Goal: Task Accomplishment & Management: Manage account settings

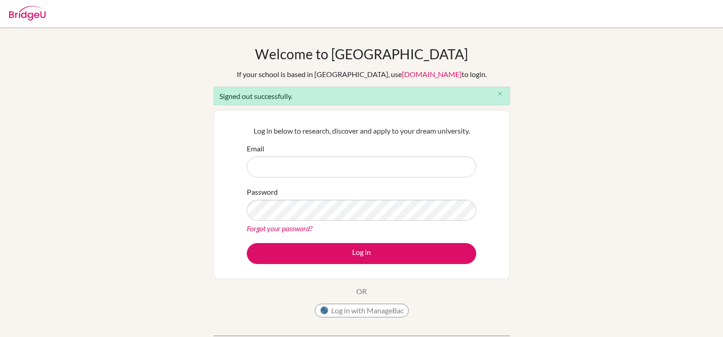
click at [277, 166] on input "Email" at bounding box center [361, 166] width 229 height 21
type input "[EMAIL_ADDRESS][DOMAIN_NAME]"
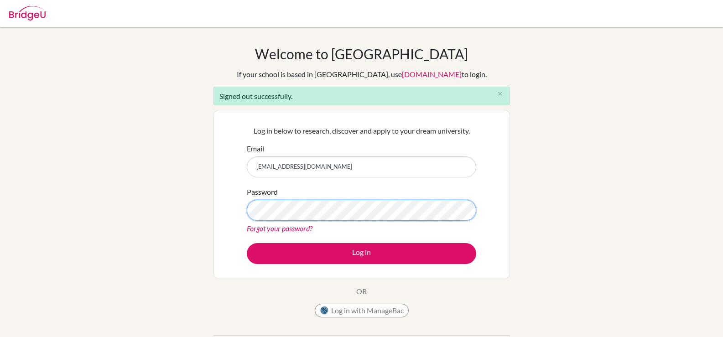
click at [247, 243] on button "Log in" at bounding box center [361, 253] width 229 height 21
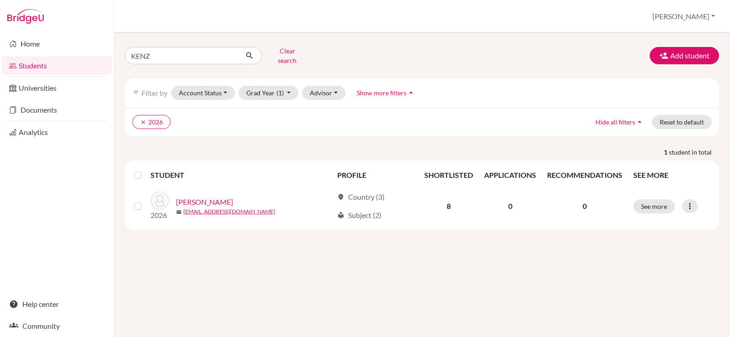
type input "KENZY"
click button "submit" at bounding box center [250, 55] width 24 height 17
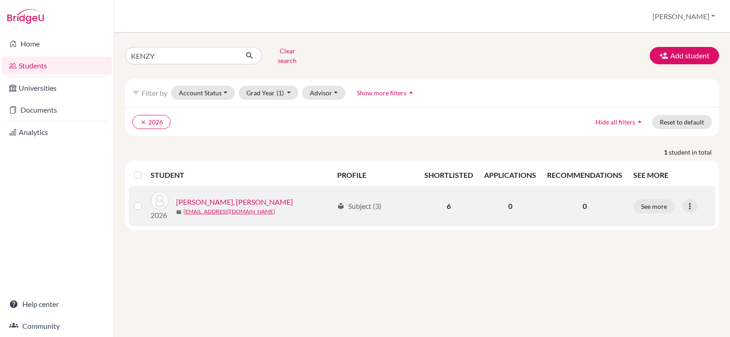
click at [196, 197] on link "[PERSON_NAME], [PERSON_NAME]" at bounding box center [234, 202] width 117 height 11
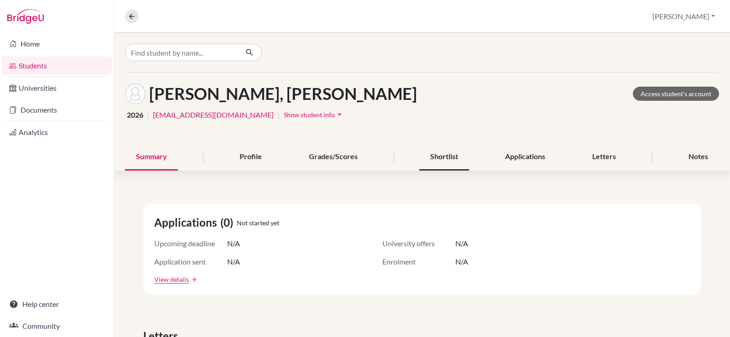
click at [447, 159] on div "Shortlist" at bounding box center [444, 157] width 50 height 27
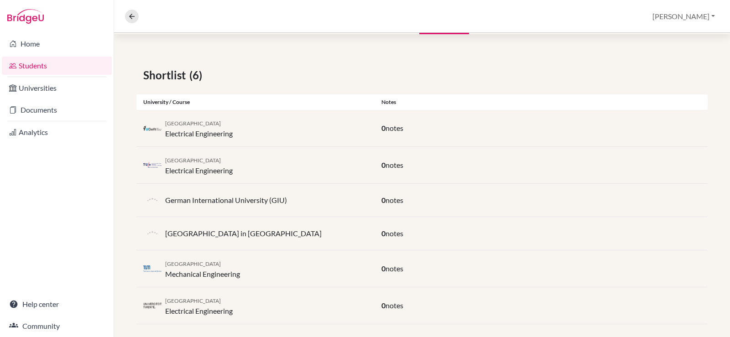
scroll to position [137, 0]
drag, startPoint x: 250, startPoint y: 125, endPoint x: 161, endPoint y: 123, distance: 89.4
click at [161, 123] on div "[GEOGRAPHIC_DATA] Electrical Engineering" at bounding box center [255, 128] width 238 height 22
drag, startPoint x: 255, startPoint y: 160, endPoint x: 167, endPoint y: 164, distance: 89.1
click at [167, 164] on div "[GEOGRAPHIC_DATA] Electrical Engineering" at bounding box center [255, 165] width 238 height 22
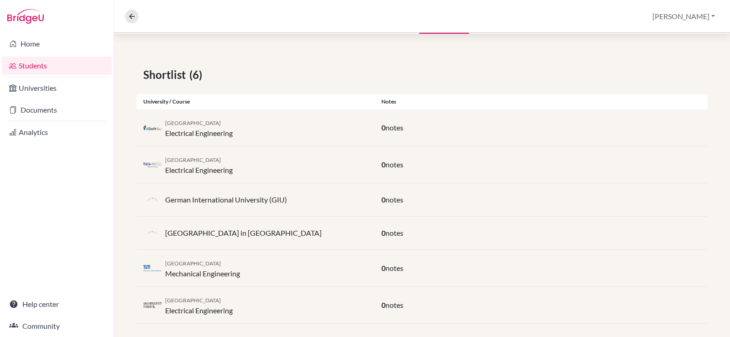
copy span "[GEOGRAPHIC_DATA]"
drag, startPoint x: 246, startPoint y: 135, endPoint x: 165, endPoint y: 134, distance: 81.2
click at [165, 134] on div "[GEOGRAPHIC_DATA] Electrical Engineering" at bounding box center [255, 128] width 238 height 22
copy div "Electrical Engineering"
drag, startPoint x: 251, startPoint y: 263, endPoint x: 164, endPoint y: 264, distance: 87.1
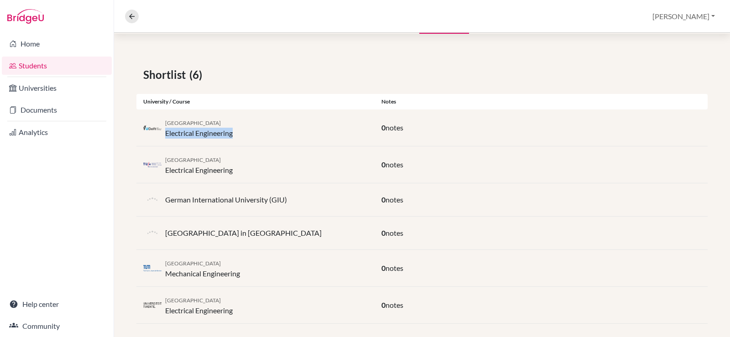
click at [164, 264] on div "[GEOGRAPHIC_DATA] Mechanical Engineering" at bounding box center [255, 268] width 238 height 22
drag, startPoint x: 220, startPoint y: 303, endPoint x: 165, endPoint y: 300, distance: 55.3
click at [165, 300] on div "[GEOGRAPHIC_DATA] Electrical Engineering" at bounding box center [255, 305] width 238 height 22
copy span "[GEOGRAPHIC_DATA]"
drag, startPoint x: 247, startPoint y: 310, endPoint x: 164, endPoint y: 310, distance: 83.0
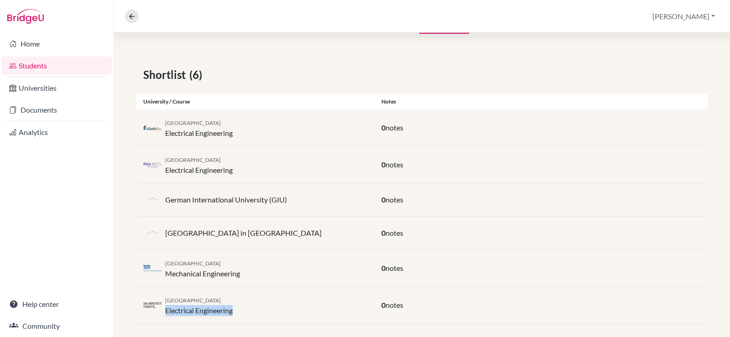
click at [164, 310] on div "[GEOGRAPHIC_DATA] Electrical Engineering" at bounding box center [255, 305] width 238 height 22
copy div "Electrical Engineering"
drag, startPoint x: 245, startPoint y: 263, endPoint x: 166, endPoint y: 262, distance: 79.9
click at [166, 262] on div "[GEOGRAPHIC_DATA] Mechanical Engineering" at bounding box center [255, 268] width 238 height 22
copy span "[GEOGRAPHIC_DATA]"
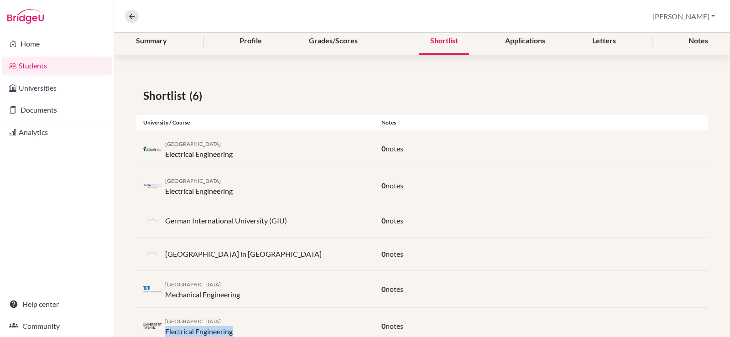
scroll to position [100, 0]
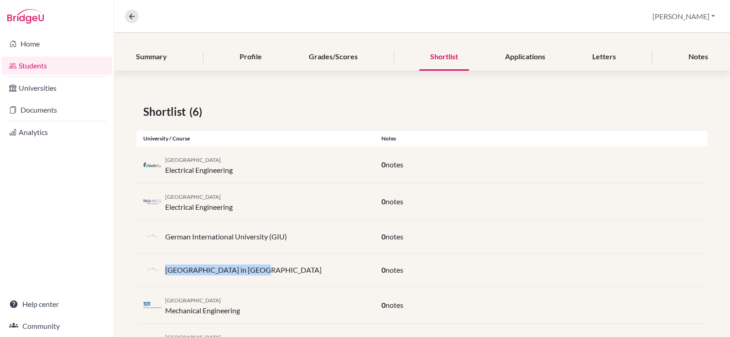
drag, startPoint x: 257, startPoint y: 270, endPoint x: 165, endPoint y: 271, distance: 92.6
click at [165, 271] on div "[GEOGRAPHIC_DATA] in [GEOGRAPHIC_DATA]" at bounding box center [255, 270] width 238 height 18
click at [292, 237] on div "German International University (GIU)" at bounding box center [255, 237] width 238 height 18
drag, startPoint x: 237, startPoint y: 266, endPoint x: 167, endPoint y: 267, distance: 69.8
click at [167, 267] on div "[GEOGRAPHIC_DATA] in [GEOGRAPHIC_DATA]" at bounding box center [255, 270] width 238 height 18
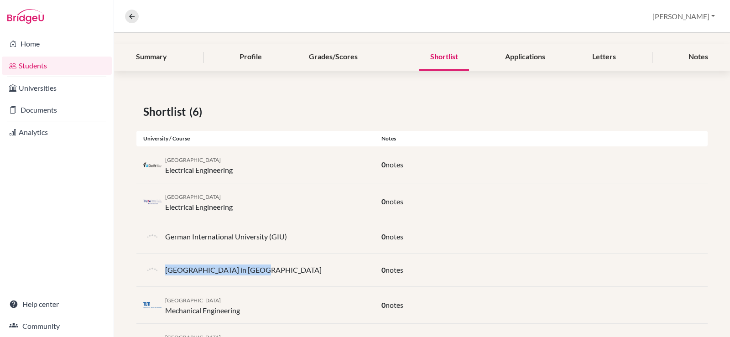
copy p "[GEOGRAPHIC_DATA] in [GEOGRAPHIC_DATA]"
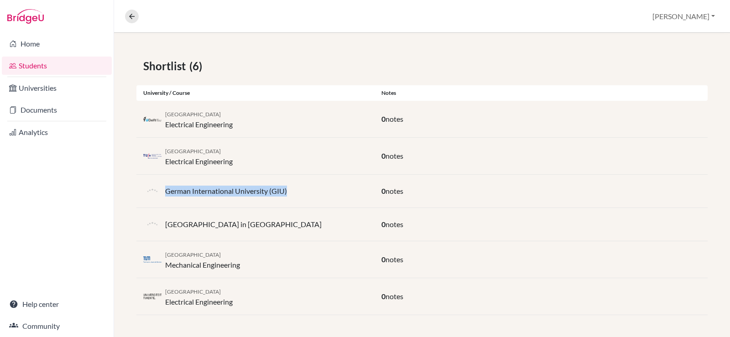
drag, startPoint x: 291, startPoint y: 189, endPoint x: 165, endPoint y: 192, distance: 126.0
click at [165, 192] on div "German International University (GIU)" at bounding box center [255, 191] width 238 height 18
copy p "German International University (GIU)"
